Goal: Find specific page/section: Find specific page/section

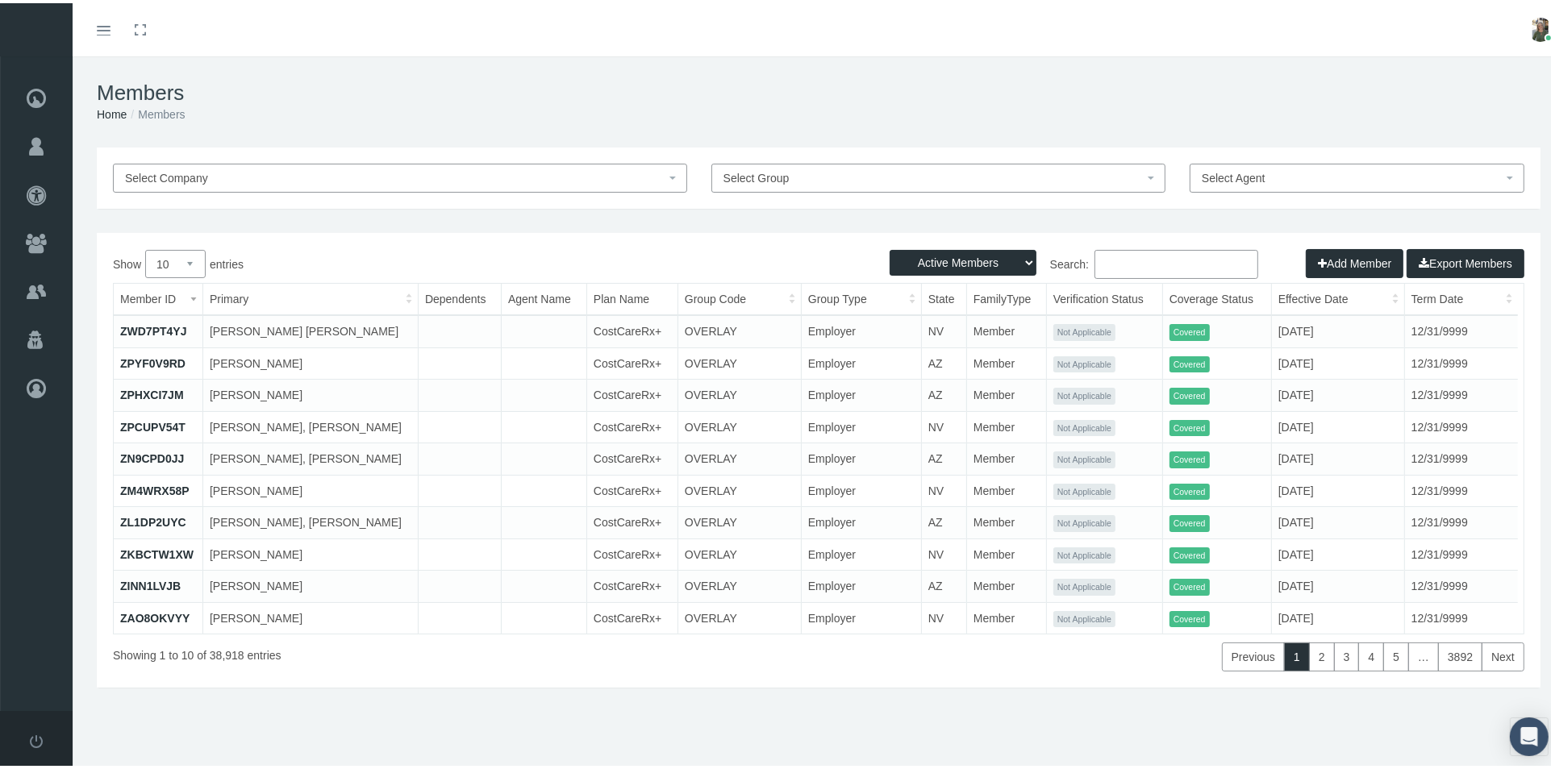
click at [1119, 272] on input "Search:" at bounding box center [1176, 261] width 164 height 29
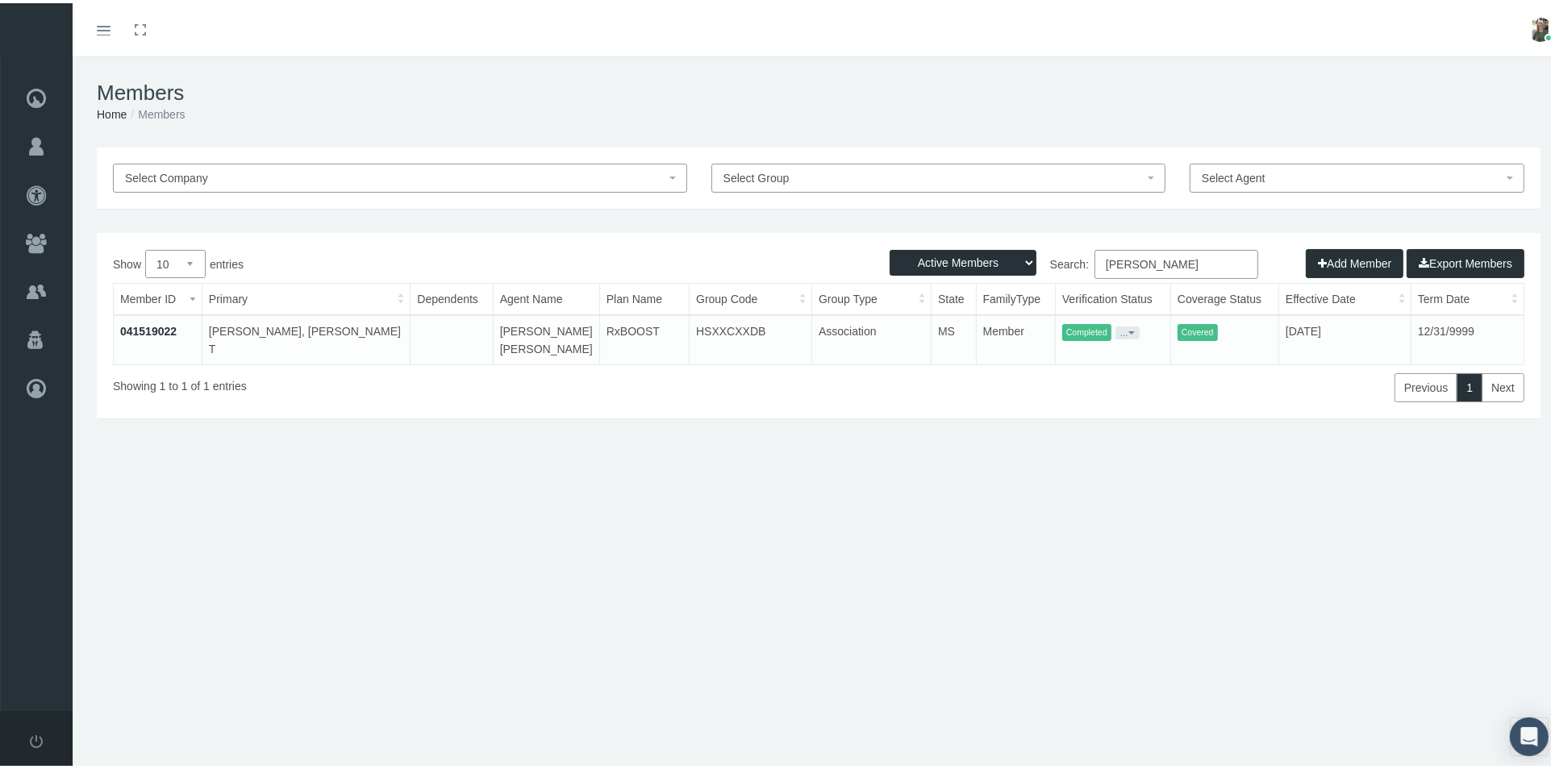
type input "[PERSON_NAME]"
click at [141, 328] on link "041519022" at bounding box center [148, 328] width 56 height 13
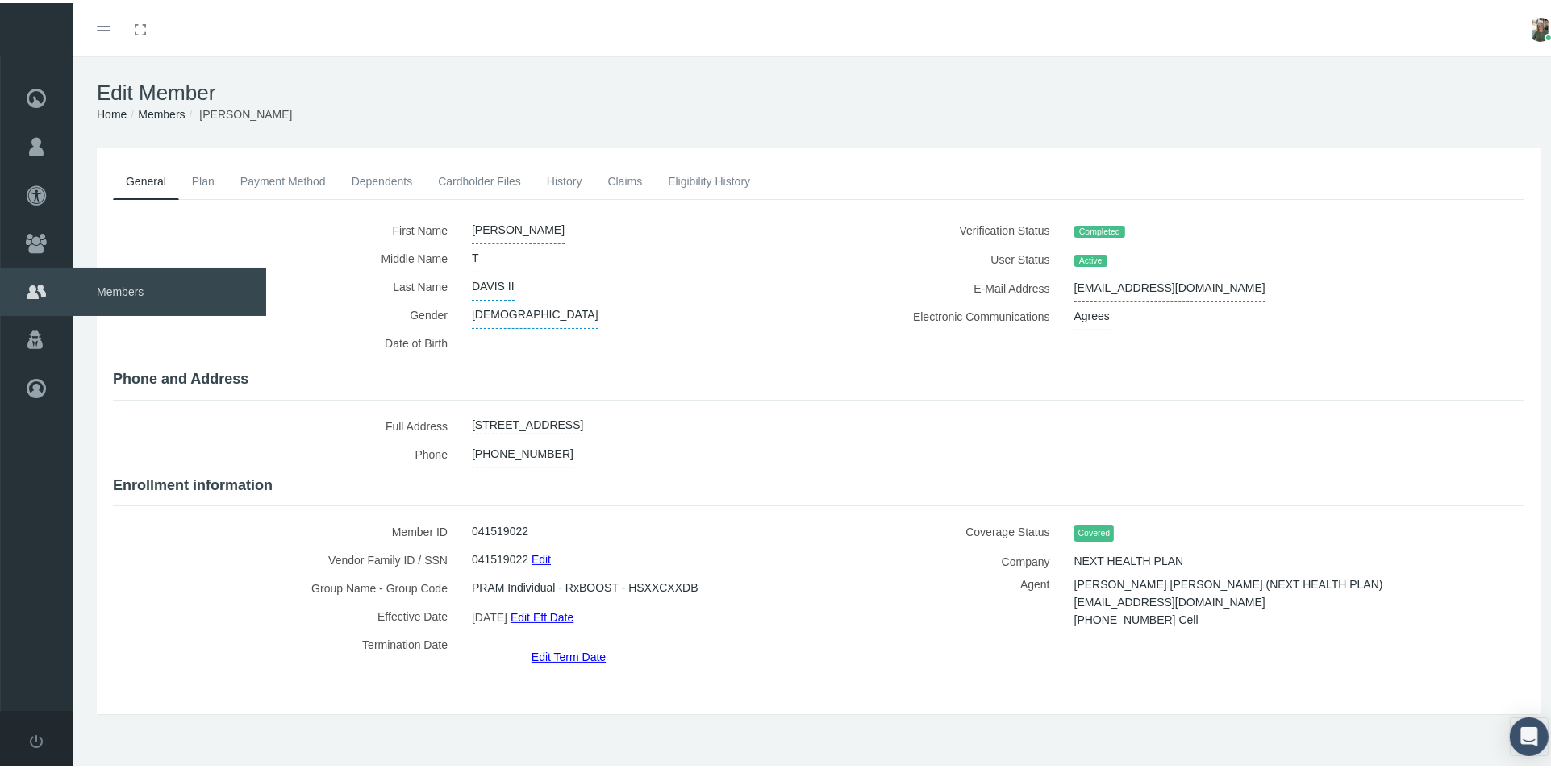
click at [119, 282] on span "Members" at bounding box center [170, 289] width 194 height 48
